Goal: Task Accomplishment & Management: Manage account settings

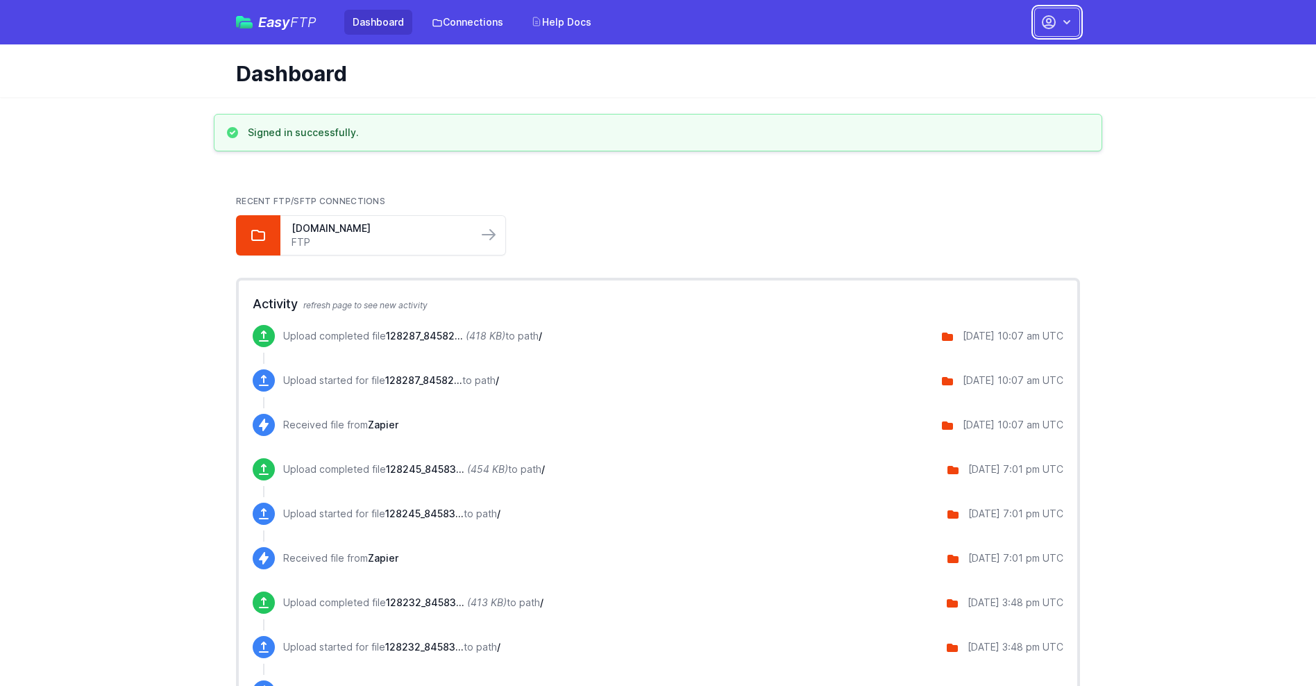
click at [1057, 22] on button "button" at bounding box center [1057, 22] width 46 height 29
click at [1013, 58] on link "Account Settings" at bounding box center [1013, 57] width 133 height 25
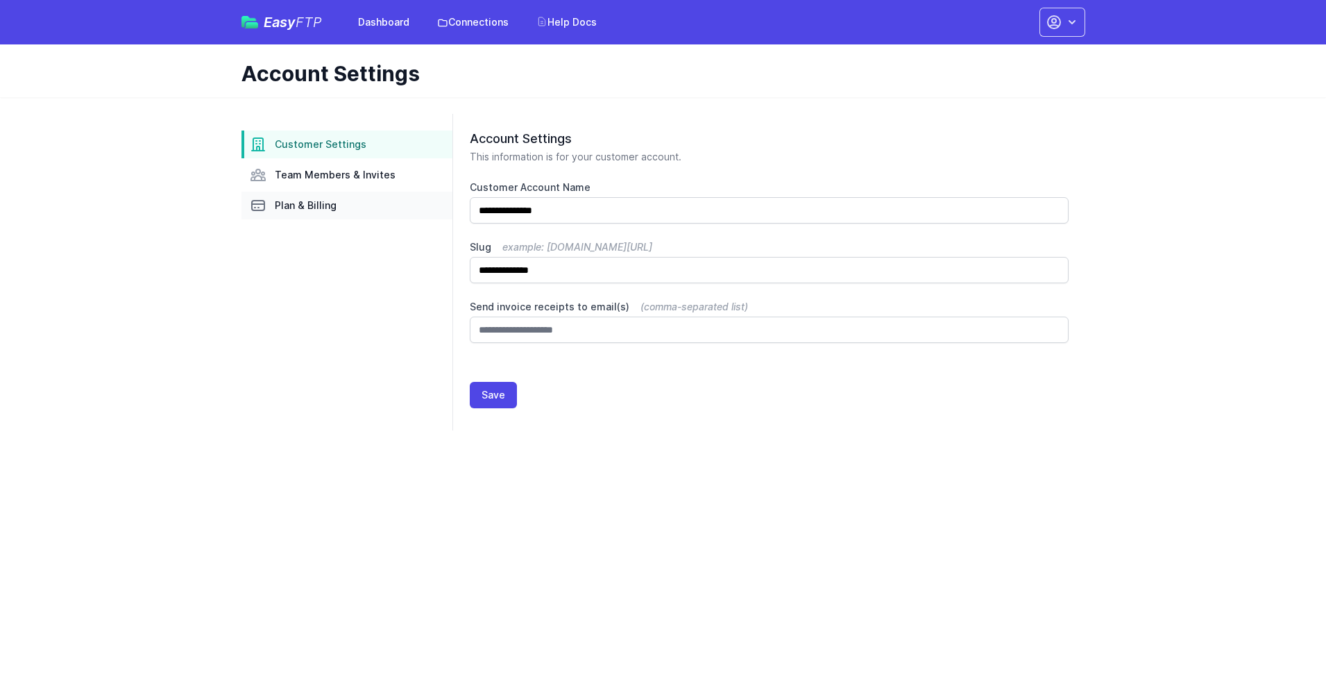
click at [347, 205] on link "Plan & Billing" at bounding box center [347, 206] width 211 height 28
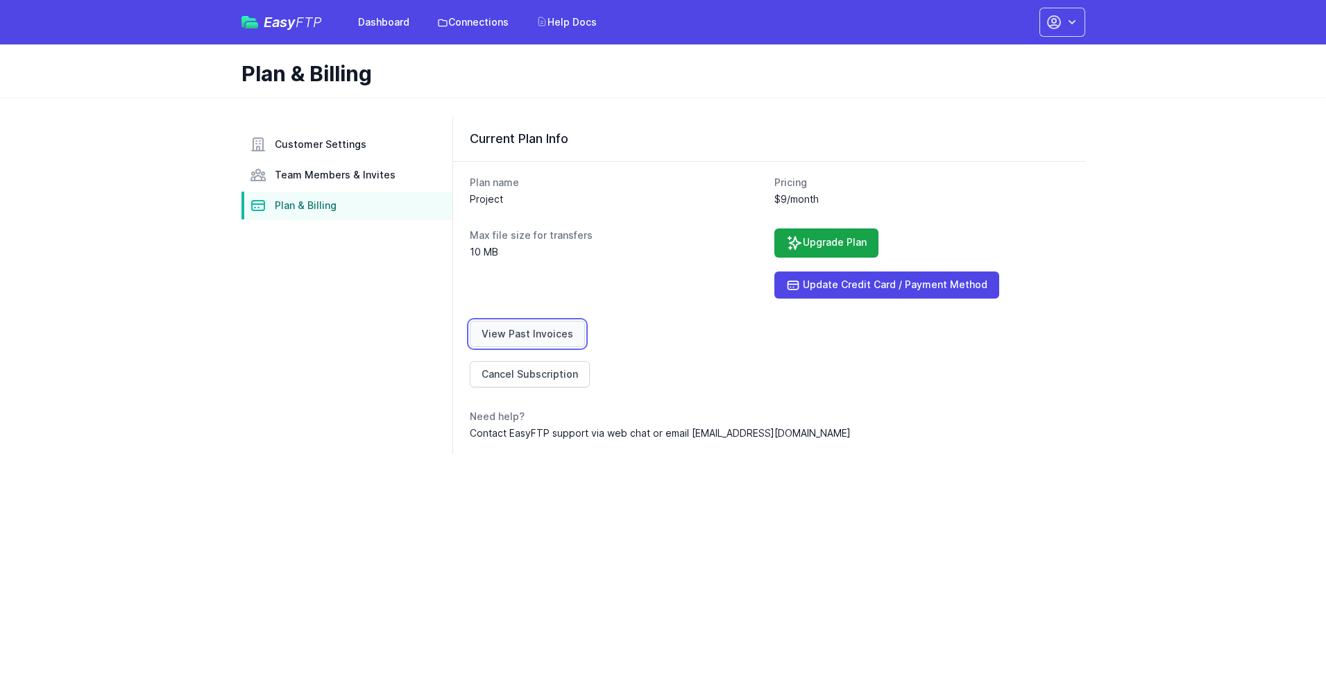
click at [525, 334] on link "View Past Invoices" at bounding box center [527, 334] width 115 height 26
